Goal: Transaction & Acquisition: Subscribe to service/newsletter

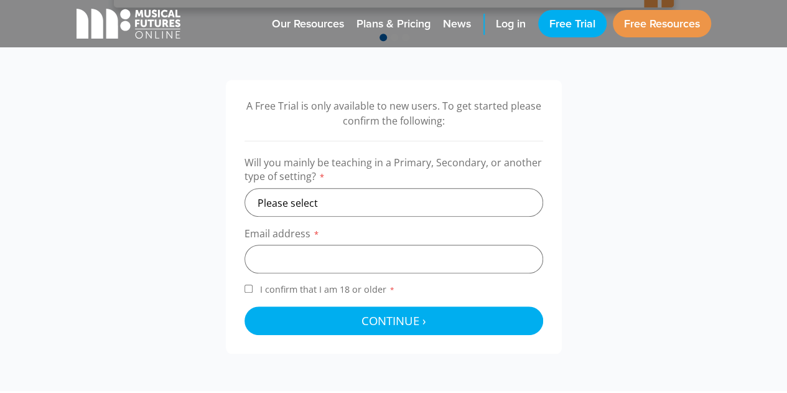
scroll to position [378, 0]
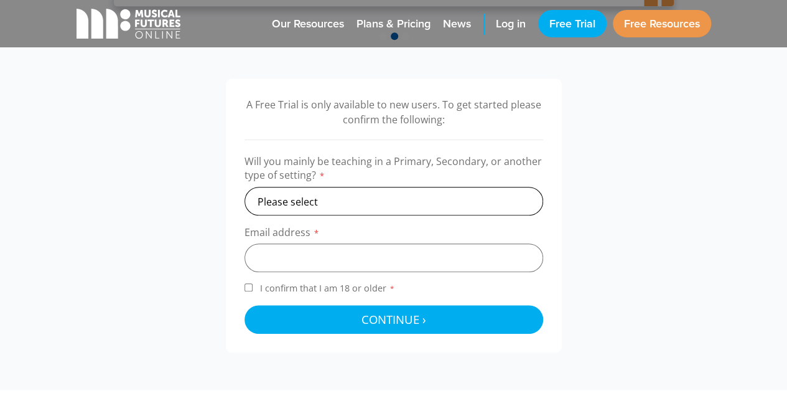
click at [451, 193] on select "Please select Primary Secondary Other" at bounding box center [393, 201] width 299 height 29
click at [244, 187] on select "Please select Primary Secondary Other" at bounding box center [393, 201] width 299 height 29
click at [313, 196] on select "Please select Primary Secondary Other" at bounding box center [393, 201] width 299 height 29
select select "primary"
click at [244, 187] on select "Please select Primary Secondary Other" at bounding box center [393, 201] width 299 height 29
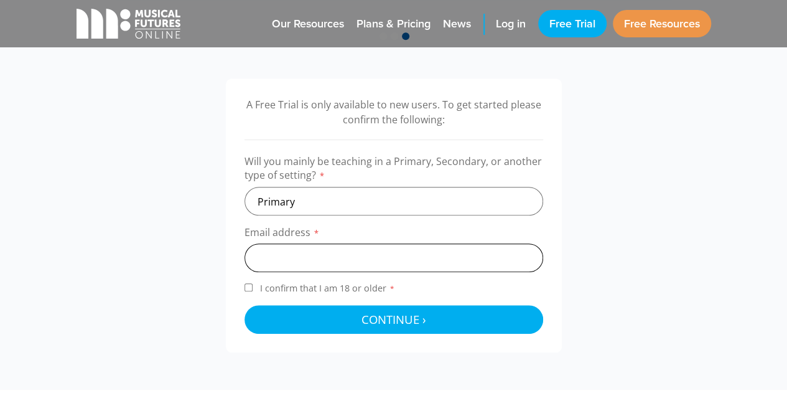
click at [301, 257] on input "email" at bounding box center [393, 257] width 299 height 29
click at [384, 263] on input "email" at bounding box center [393, 257] width 299 height 29
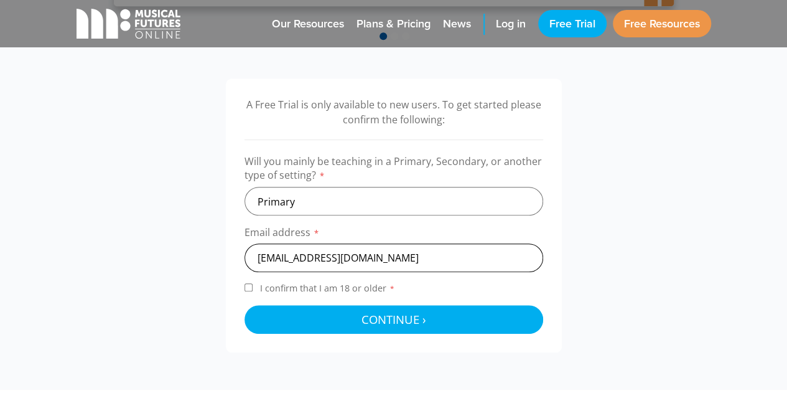
click at [292, 257] on input "[EMAIL_ADDRESS][DOMAIN_NAME]" at bounding box center [393, 257] width 299 height 29
type input "[PERSON_NAME][EMAIL_ADDRESS][PERSON_NAME][DOMAIN_NAME]"
click at [244, 285] on input "I confirm that I am 18 or older *" at bounding box center [248, 287] width 8 height 8
checkbox input "true"
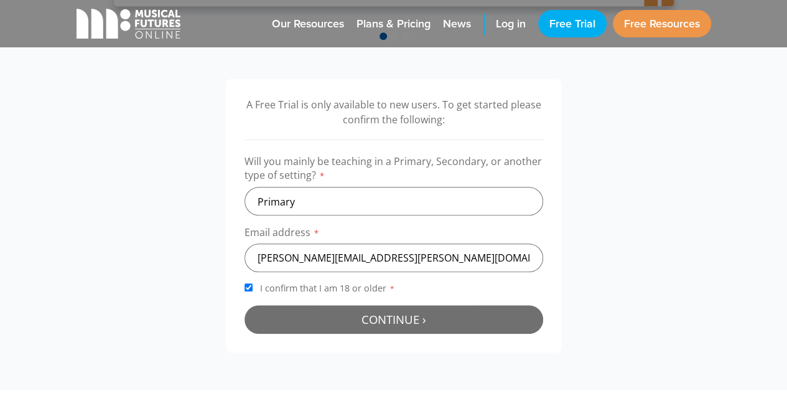
click at [377, 325] on span "Continue ›" at bounding box center [393, 319] width 65 height 16
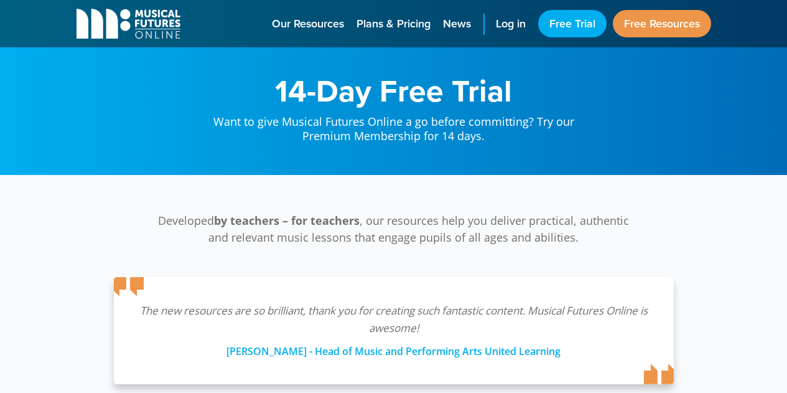
scroll to position [406, 0]
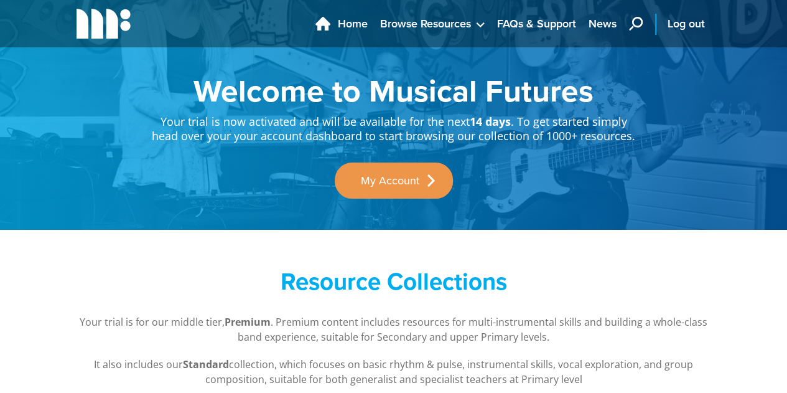
click at [779, 39] on nav "Musical Futures Online Home Browse Resources What's New › Primary Pathway Body …" at bounding box center [393, 23] width 787 height 47
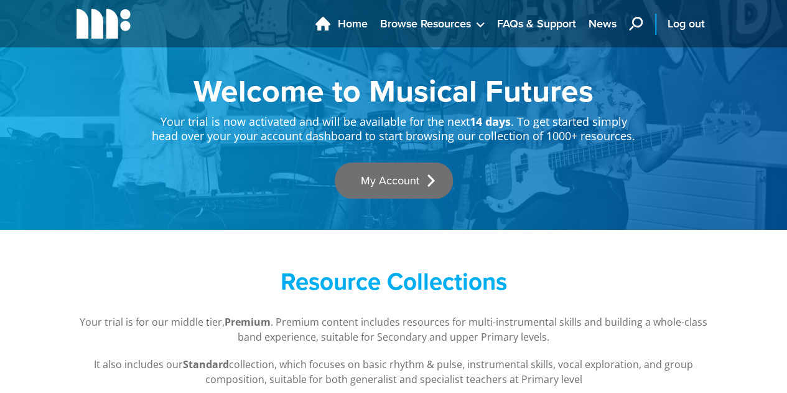
click at [381, 185] on link "My Account" at bounding box center [394, 180] width 118 height 36
